Goal: Task Accomplishment & Management: Use online tool/utility

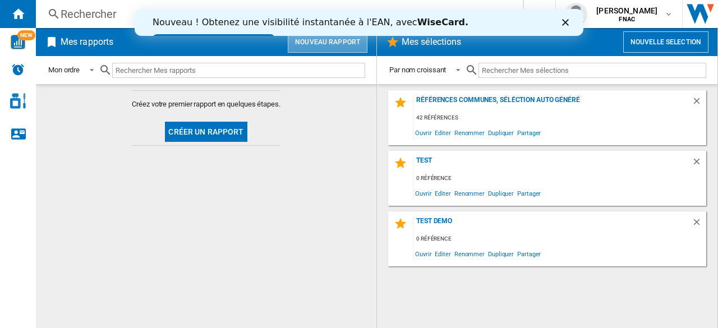
click at [331, 44] on button "Nouveau rapport" at bounding box center [328, 41] width 80 height 21
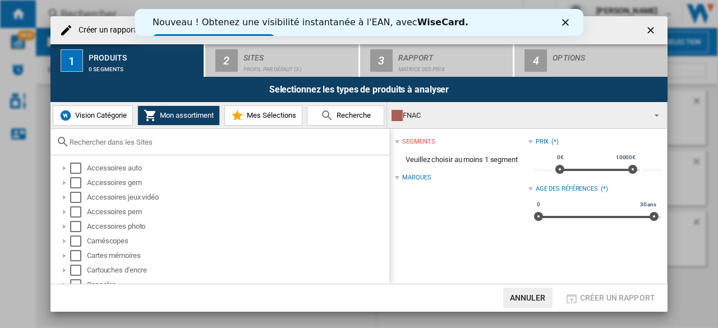
click at [106, 120] on span "Vision Catégorie" at bounding box center [99, 115] width 54 height 8
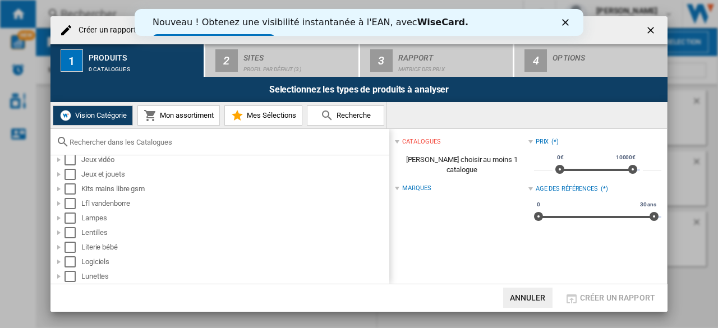
scroll to position [318, 0]
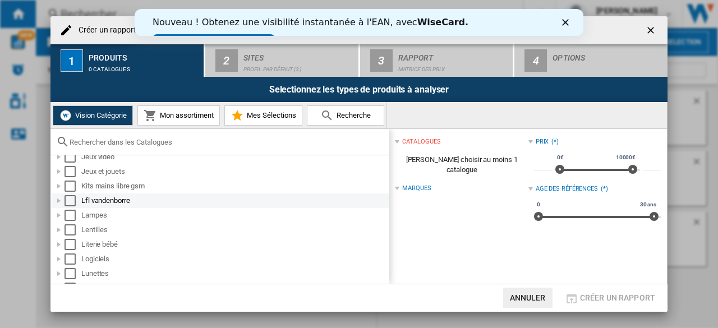
click at [132, 203] on div "Lfl vandenborre" at bounding box center [234, 200] width 306 height 11
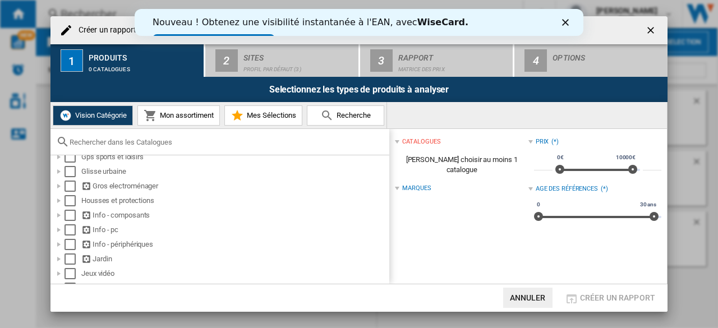
scroll to position [0, 0]
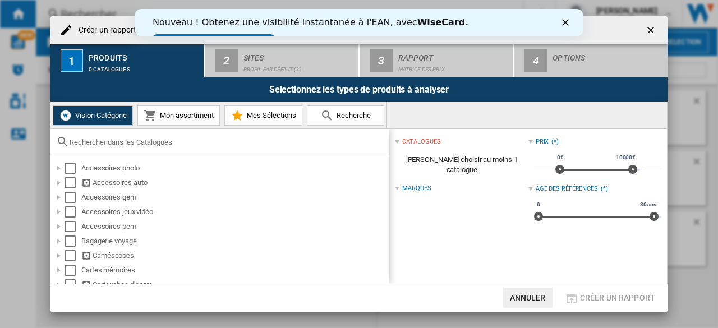
click at [110, 142] on input "text" at bounding box center [227, 142] width 314 height 8
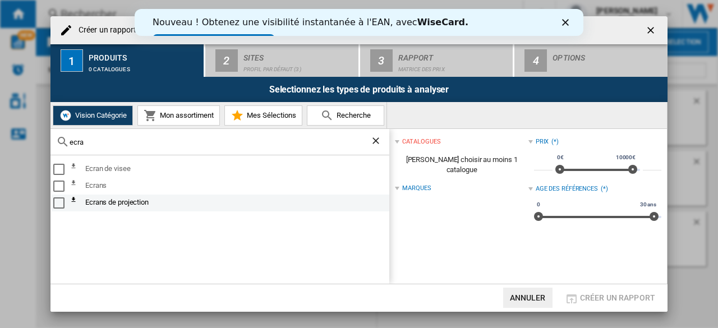
type input "ecra"
click at [58, 203] on div "Select" at bounding box center [58, 203] width 11 height 11
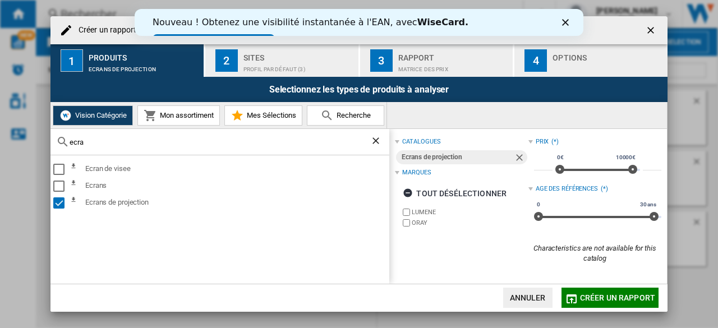
click at [106, 141] on input "ecra" at bounding box center [220, 142] width 301 height 8
drag, startPoint x: 106, startPoint y: 141, endPoint x: 0, endPoint y: 132, distance: 106.4
click at [0, 132] on div "Créer un rapport 1 Produits Ecrans de projection 2 Sites Profil par défaut (3) …" at bounding box center [359, 164] width 718 height 328
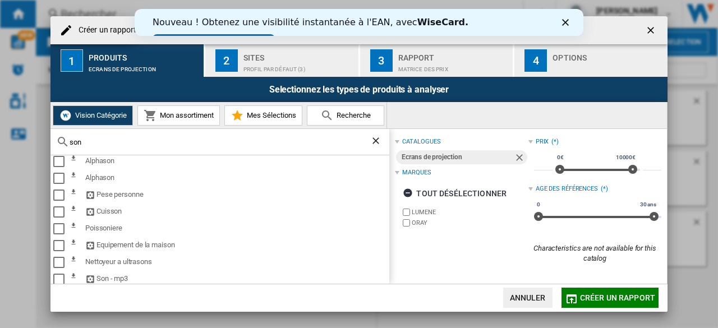
scroll to position [297, 0]
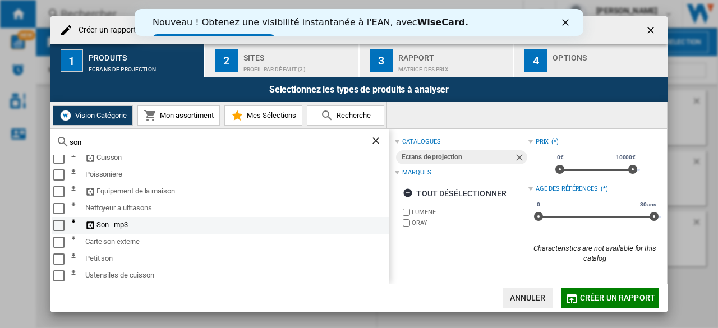
type input "son"
click at [55, 224] on div "Select" at bounding box center [58, 225] width 11 height 11
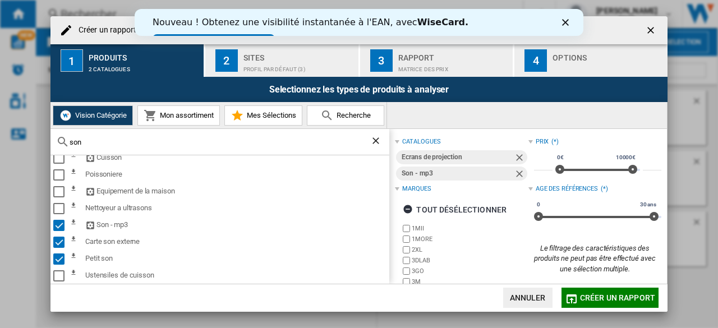
drag, startPoint x: 109, startPoint y: 142, endPoint x: 0, endPoint y: 143, distance: 108.9
click at [0, 143] on div "Créer un rapport 1 Produits 2 catalogues 2 Sites Profil par défaut (3) 3 Rappor…" at bounding box center [359, 164] width 718 height 328
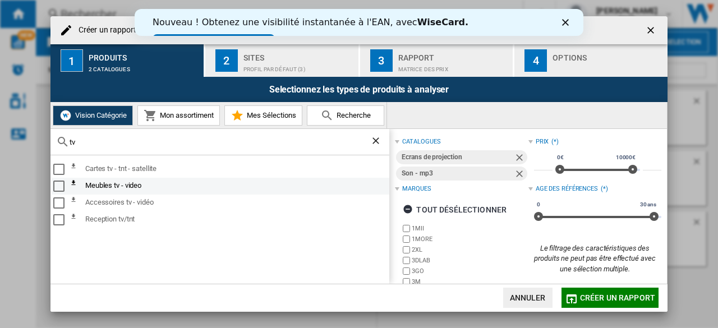
type input "t"
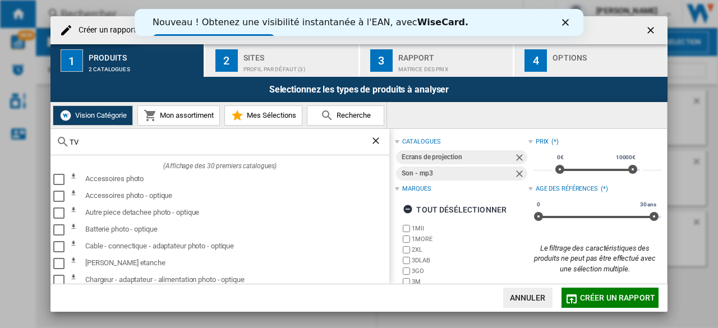
type input "T"
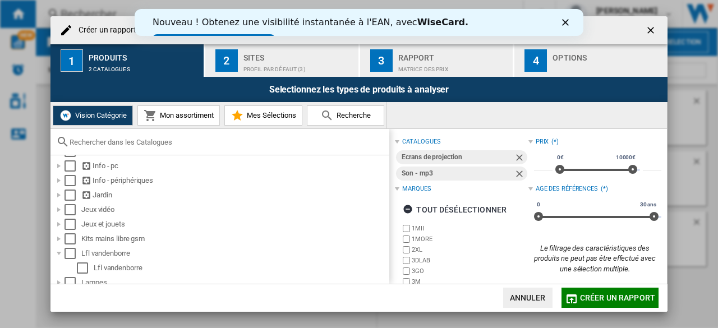
scroll to position [289, 0]
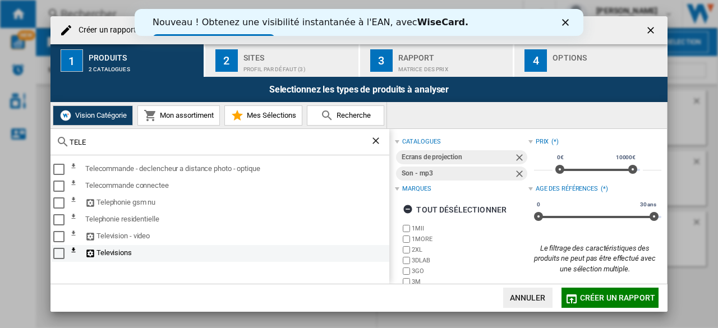
type input "TELE"
click at [59, 250] on div "Select" at bounding box center [58, 253] width 11 height 11
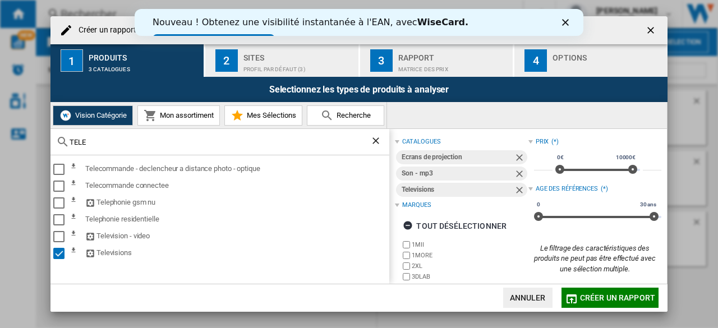
click at [202, 114] on span "Mon assortiment" at bounding box center [185, 115] width 57 height 8
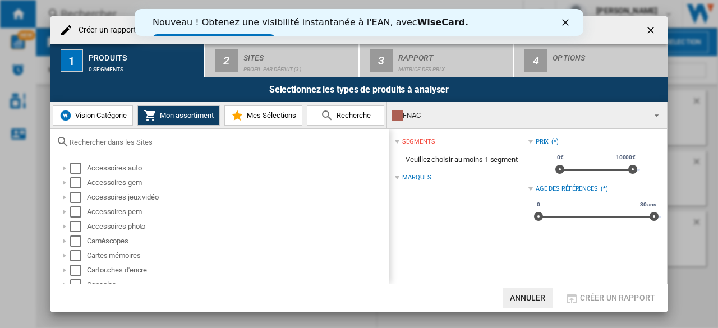
click at [457, 111] on div "FNAC" at bounding box center [518, 116] width 253 height 16
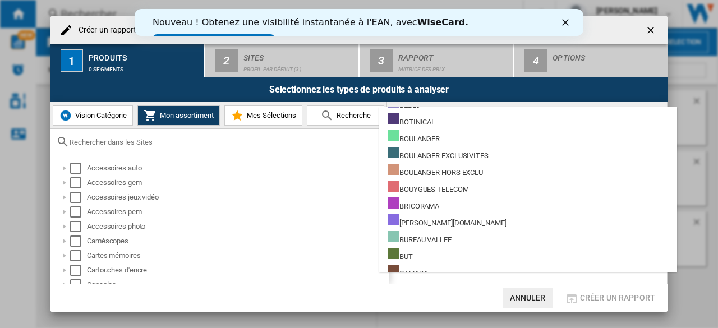
scroll to position [961, 0]
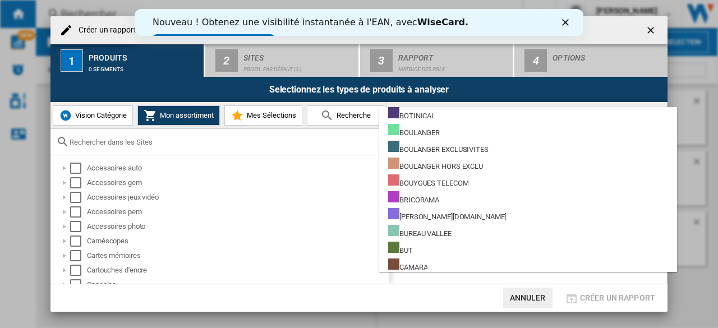
click at [106, 125] on md-backdrop at bounding box center [359, 164] width 718 height 328
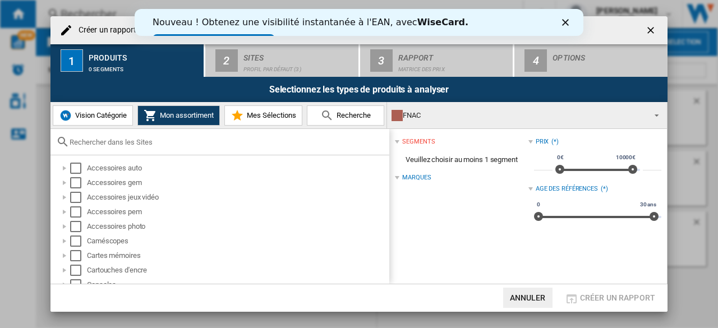
click at [106, 123] on button "Vision Catégorie" at bounding box center [93, 116] width 80 height 20
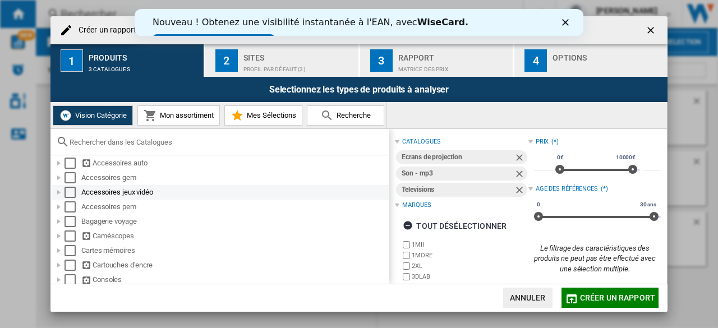
scroll to position [0, 0]
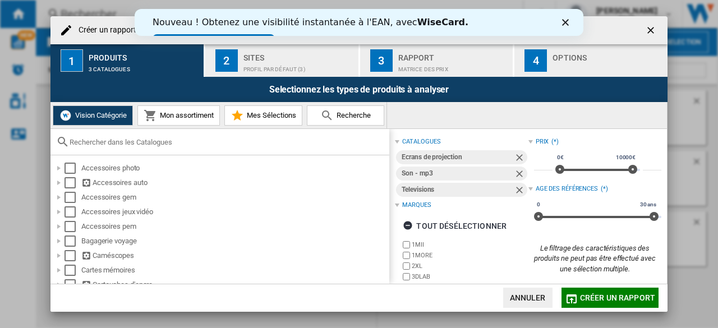
click at [104, 139] on input "text" at bounding box center [227, 142] width 314 height 8
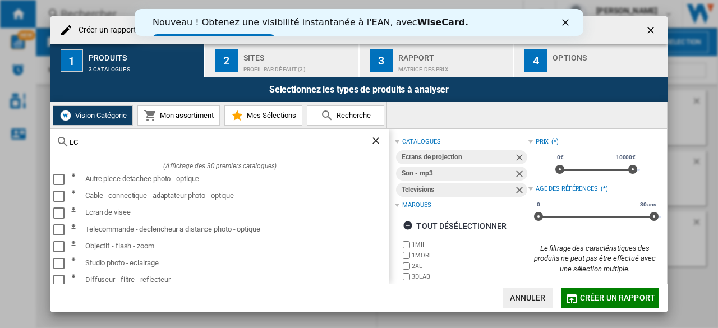
type input "ECR"
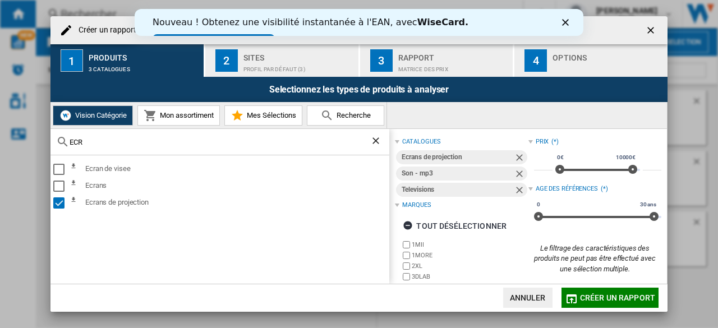
drag, startPoint x: 100, startPoint y: 143, endPoint x: 0, endPoint y: 143, distance: 99.9
click at [0, 143] on div "Créer un rapport 1 Produits 3 catalogues 2 Sites Profil par défaut (3) 3 Rappor…" at bounding box center [359, 164] width 718 height 328
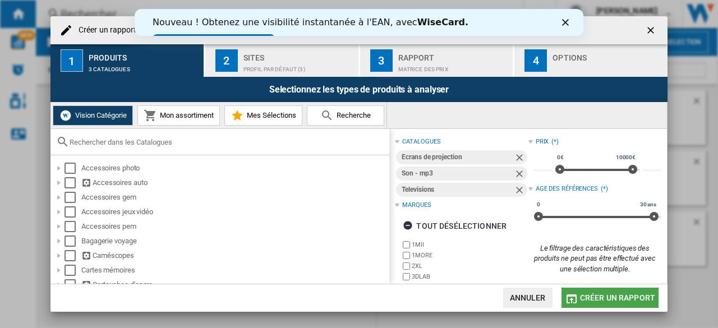
click at [598, 300] on span "Créer un rapport" at bounding box center [617, 297] width 75 height 9
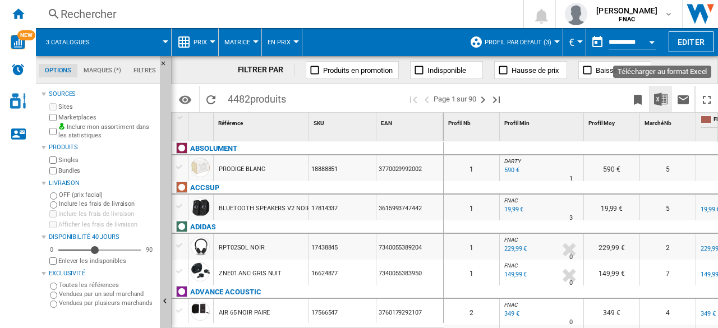
click at [659, 100] on img "Télécharger au format Excel" at bounding box center [660, 99] width 13 height 13
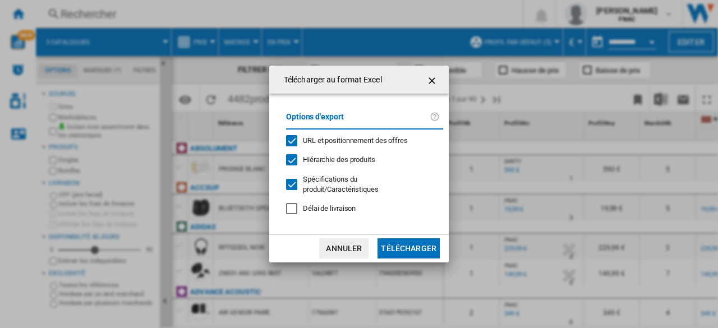
click at [287, 187] on div at bounding box center [291, 184] width 11 height 11
click at [287, 179] on div at bounding box center [291, 184] width 11 height 11
click at [292, 144] on div "URL et positionnement des offres" at bounding box center [291, 140] width 11 height 11
click at [294, 165] on div "Hiérarchie des produits" at bounding box center [291, 159] width 11 height 11
click at [294, 186] on div at bounding box center [291, 184] width 11 height 11
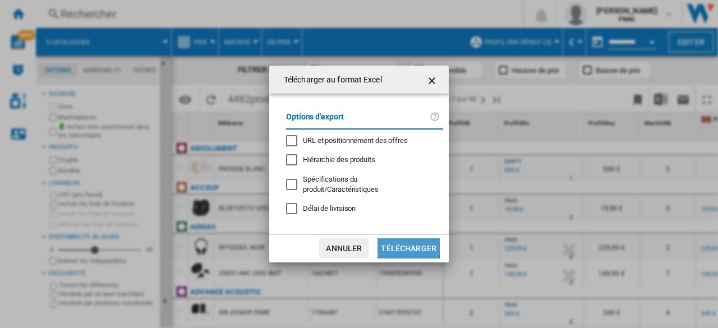
click at [394, 238] on button "Télécharger" at bounding box center [409, 248] width 62 height 20
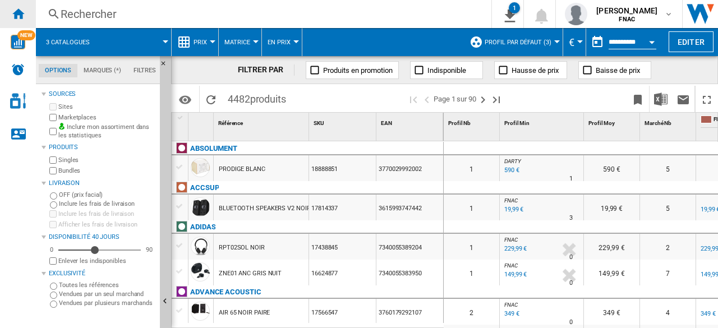
click at [11, 15] on ng-md-icon "Accueil" at bounding box center [17, 13] width 13 height 13
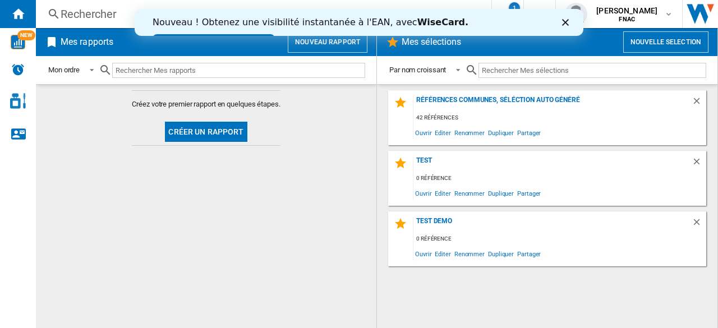
click at [327, 47] on button "Nouveau rapport" at bounding box center [328, 41] width 80 height 21
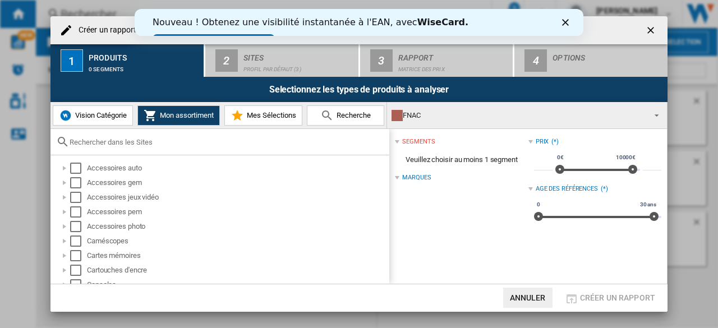
click at [566, 22] on polygon "Fermer" at bounding box center [565, 22] width 7 height 7
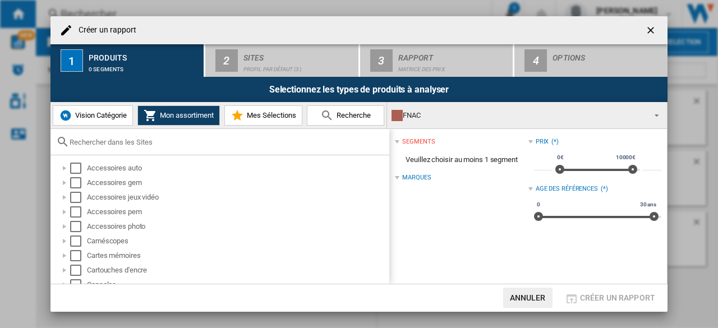
click at [129, 146] on input "Créer un ..." at bounding box center [227, 142] width 314 height 8
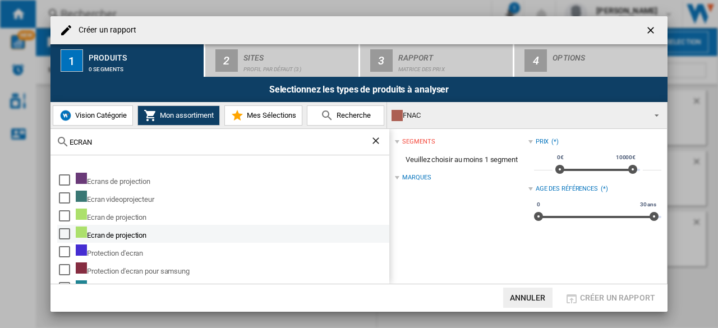
type input "ECRAN"
click at [62, 231] on div "Select" at bounding box center [64, 233] width 11 height 11
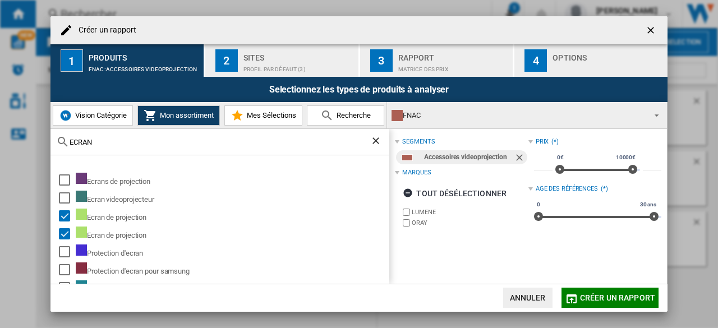
drag, startPoint x: 104, startPoint y: 139, endPoint x: 47, endPoint y: 138, distance: 57.2
click at [47, 138] on div "Créer un rapport 1 Produits FNAC:Accessoires videoprojection 2 Sites Profil par…" at bounding box center [359, 164] width 718 height 328
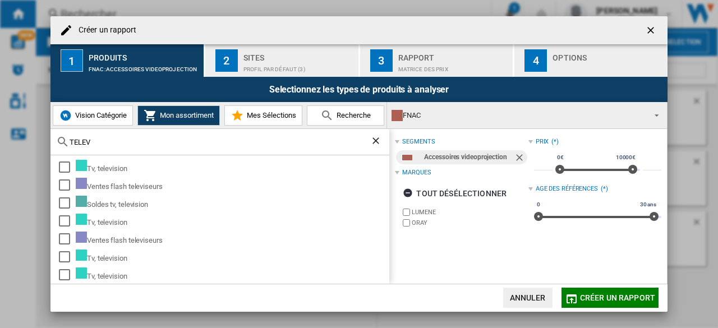
scroll to position [57, 0]
type input "TELEVI"
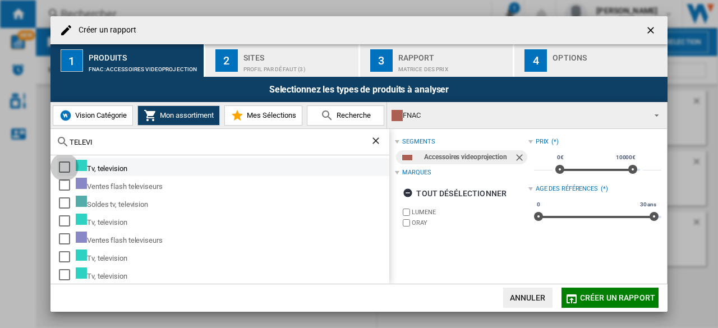
click at [61, 167] on div "Select" at bounding box center [64, 167] width 11 height 11
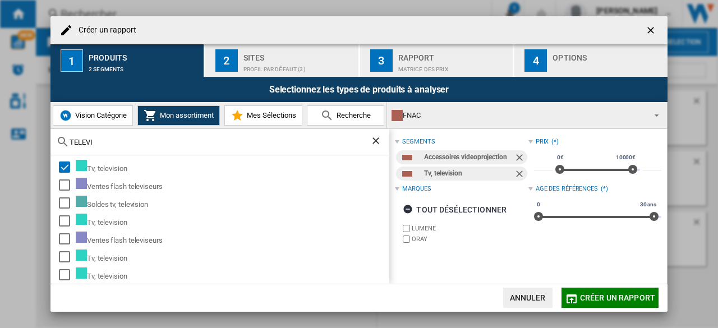
drag, startPoint x: 111, startPoint y: 140, endPoint x: 0, endPoint y: 149, distance: 111.5
click at [0, 149] on div "Créer un rapport 1 Produits 2 segments 2 Sites Profil par défaut (3) 3 Rapport …" at bounding box center [359, 164] width 718 height 328
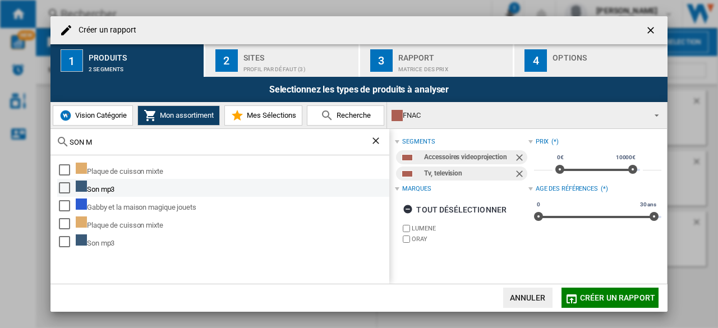
type input "SON M"
click at [64, 191] on div "Select" at bounding box center [64, 187] width 11 height 11
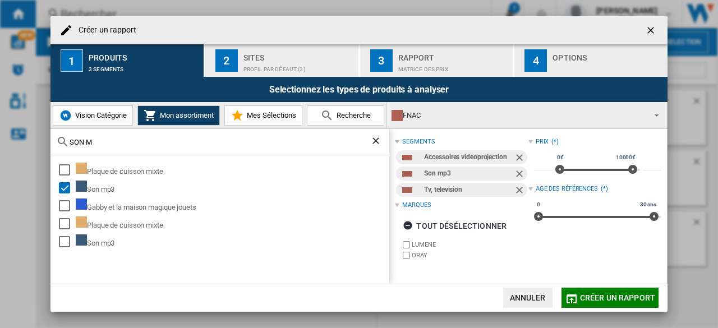
click at [501, 129] on md-select-value "FNAC" at bounding box center [527, 115] width 280 height 26
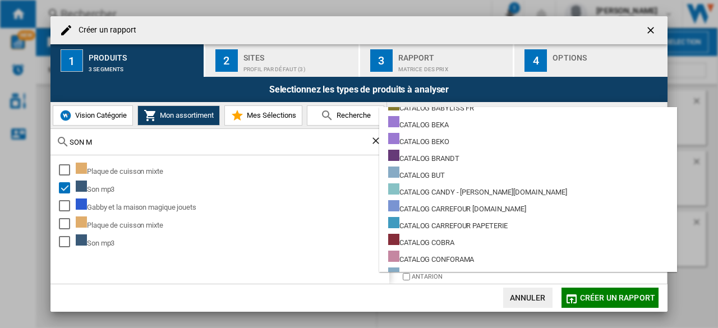
scroll to position [1346, 0]
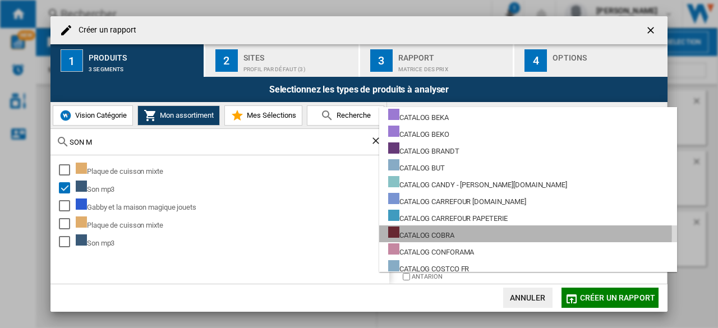
click at [439, 233] on div "CATALOG COBRA" at bounding box center [421, 234] width 66 height 14
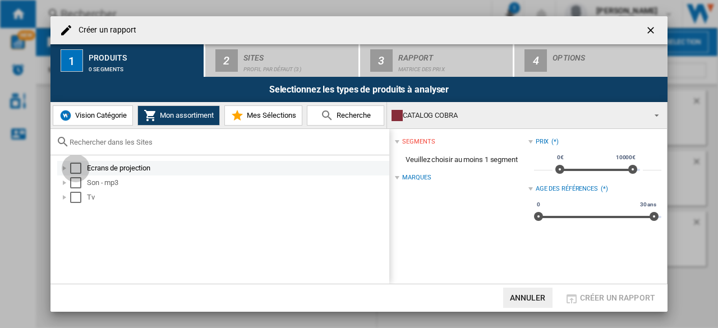
click at [74, 163] on div "Select" at bounding box center [75, 168] width 11 height 11
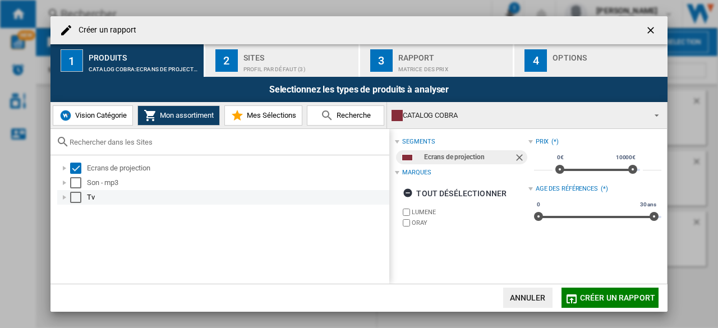
click at [75, 190] on div "Tv" at bounding box center [223, 197] width 332 height 15
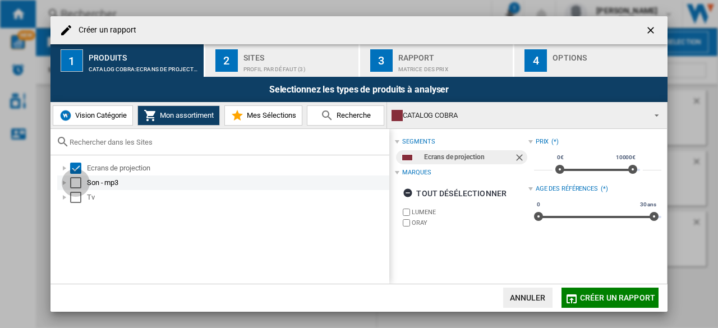
click at [74, 184] on div "Select" at bounding box center [75, 182] width 11 height 11
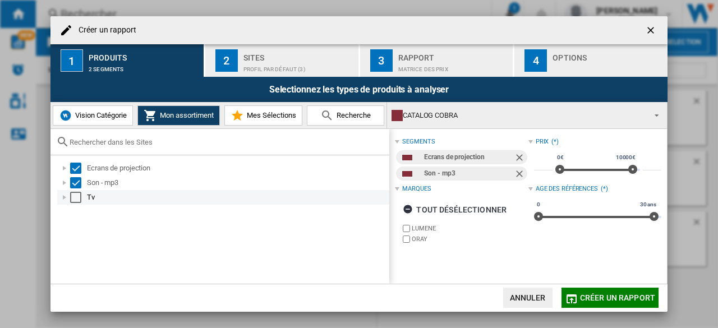
click at [76, 194] on div "Select" at bounding box center [75, 197] width 11 height 11
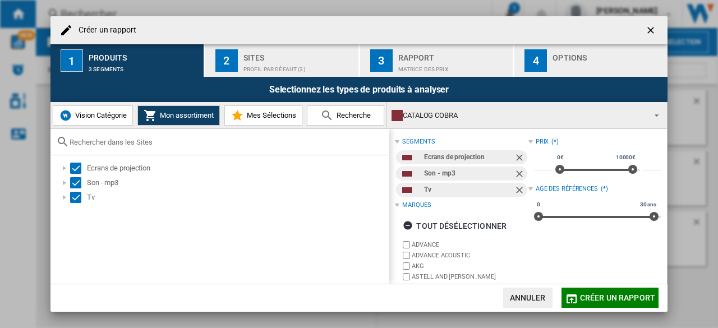
click at [98, 118] on span "Vision Catégorie" at bounding box center [99, 115] width 54 height 8
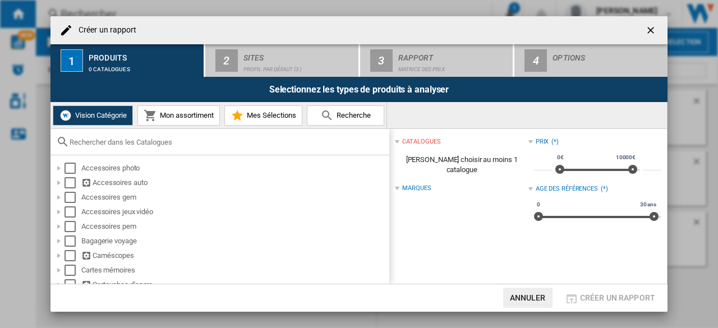
click at [163, 124] on button "Mon assortiment" at bounding box center [178, 116] width 82 height 20
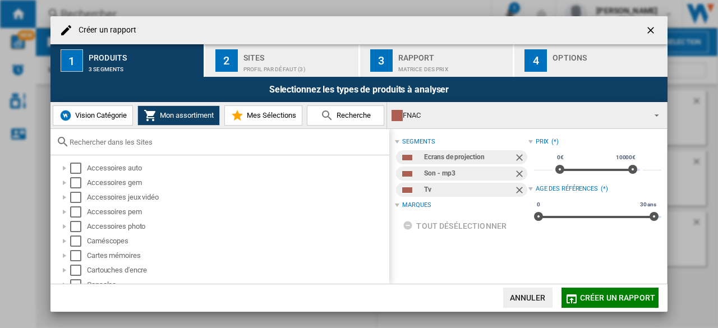
click at [434, 117] on div "FNAC" at bounding box center [518, 116] width 253 height 16
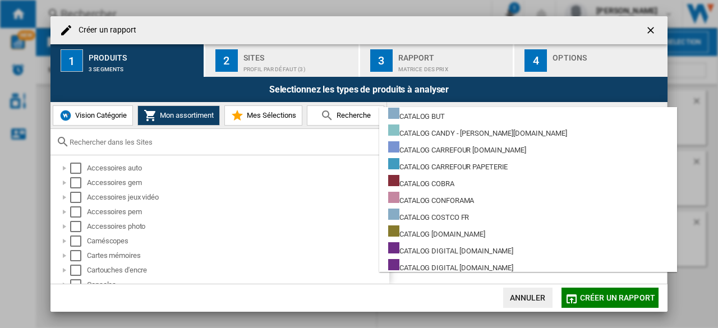
scroll to position [1398, 0]
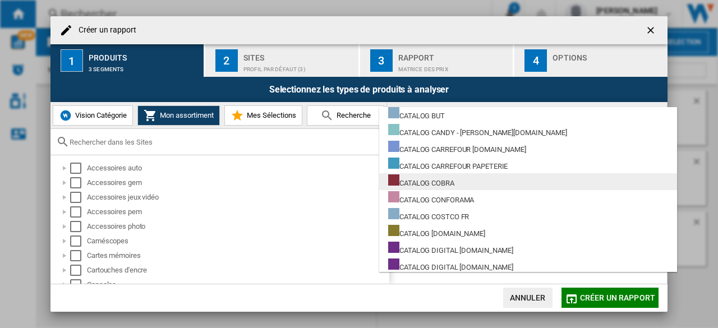
click at [427, 184] on div "CATALOG COBRA" at bounding box center [421, 182] width 66 height 14
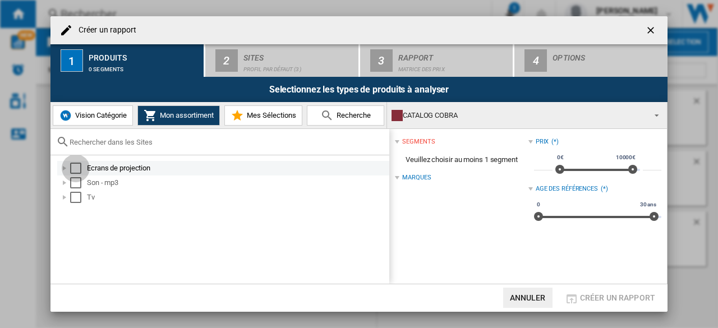
click at [76, 167] on div "Select" at bounding box center [75, 168] width 11 height 11
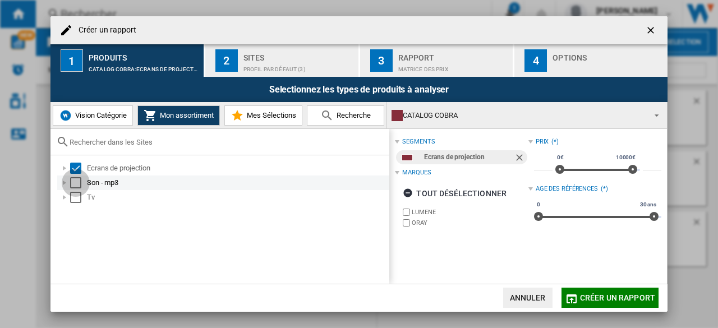
click at [77, 181] on div "Select" at bounding box center [75, 182] width 11 height 11
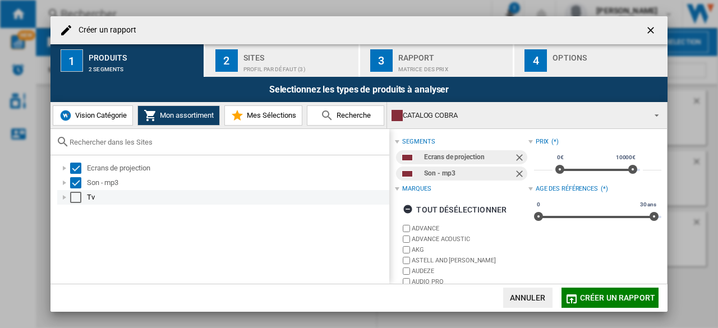
click at [77, 203] on div "Select" at bounding box center [75, 197] width 11 height 11
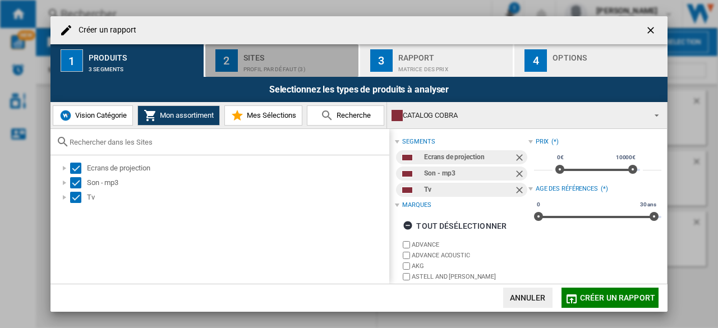
click at [300, 58] on div "Sites" at bounding box center [299, 55] width 111 height 12
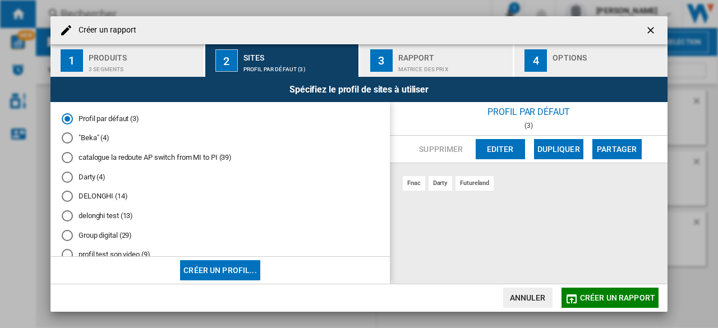
scroll to position [121, 0]
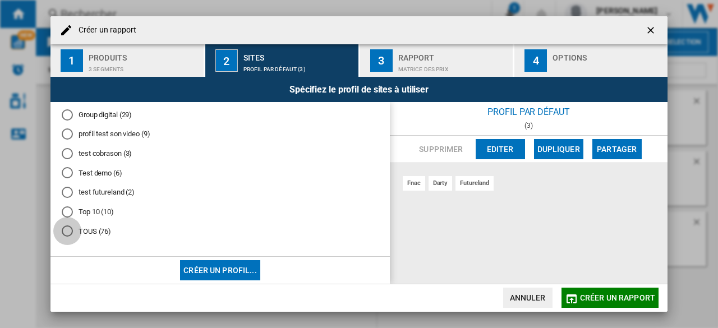
click at [64, 236] on div "TOUS (76)" at bounding box center [67, 231] width 11 height 11
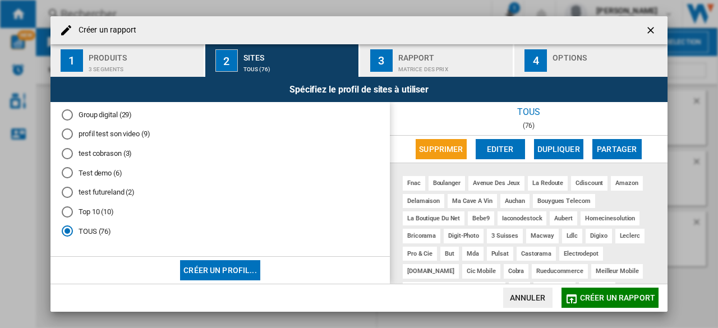
click at [484, 146] on button "Editer" at bounding box center [500, 149] width 49 height 20
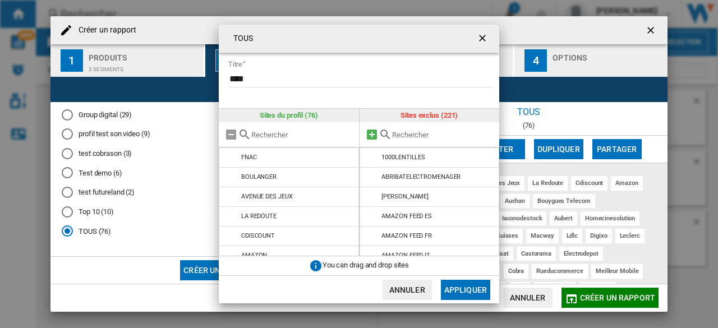
click at [370, 135] on md-icon at bounding box center [371, 134] width 13 height 13
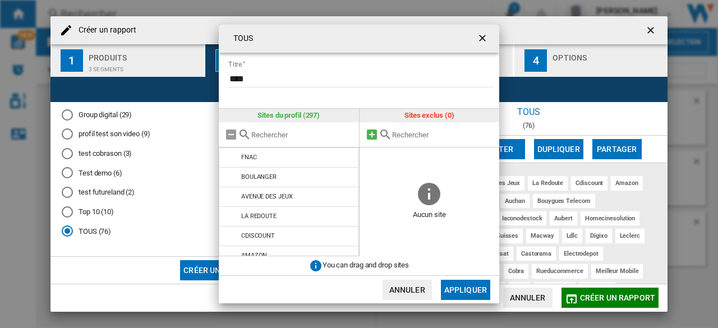
click at [370, 135] on md-icon at bounding box center [371, 134] width 13 height 13
click at [460, 290] on button "Appliquer" at bounding box center [465, 290] width 49 height 20
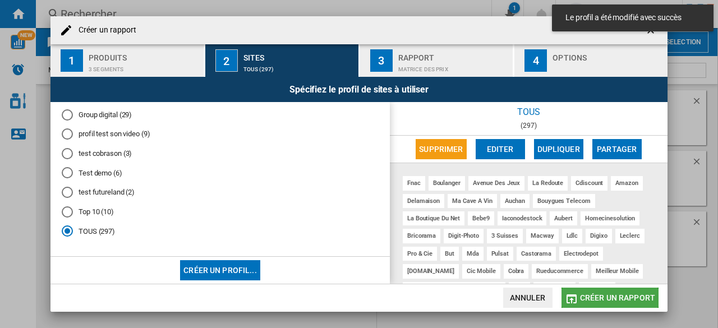
click at [591, 297] on span "Créer un rapport" at bounding box center [617, 297] width 75 height 9
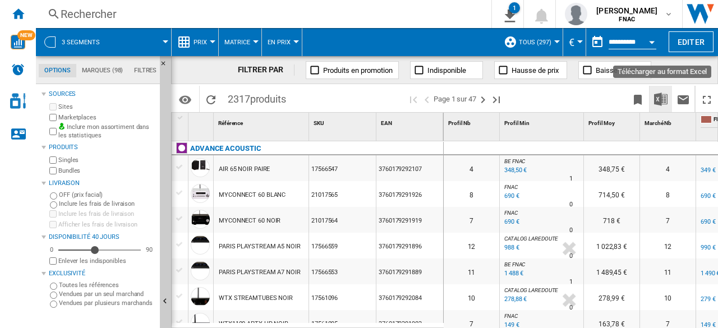
click at [655, 100] on img "Télécharger au format Excel" at bounding box center [660, 99] width 13 height 13
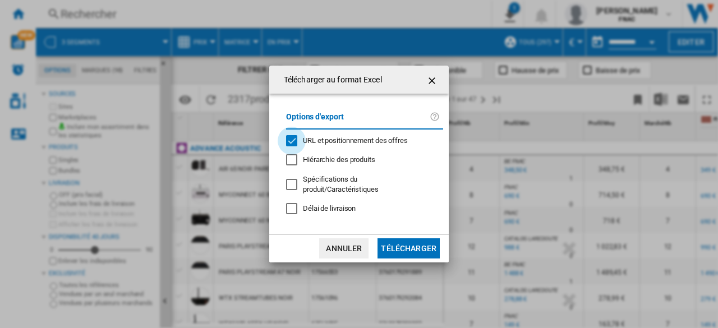
click at [290, 146] on div "URL et positionnement des offres" at bounding box center [291, 140] width 11 height 11
click at [410, 246] on button "Télécharger" at bounding box center [409, 248] width 62 height 20
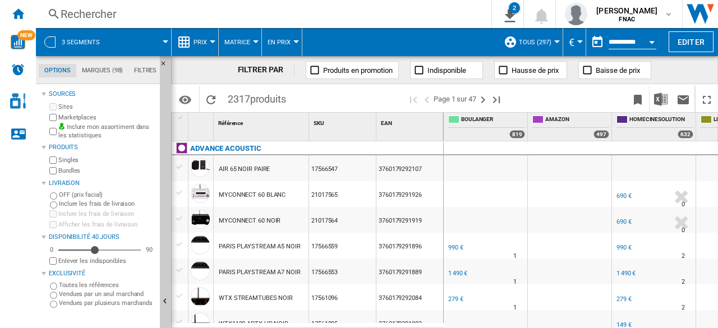
scroll to position [0, 337]
click at [653, 10] on span "[PERSON_NAME]" at bounding box center [627, 10] width 61 height 11
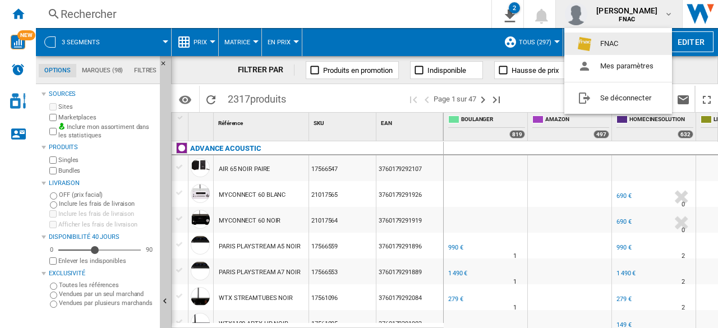
click at [621, 48] on button "FNAC" at bounding box center [619, 44] width 108 height 22
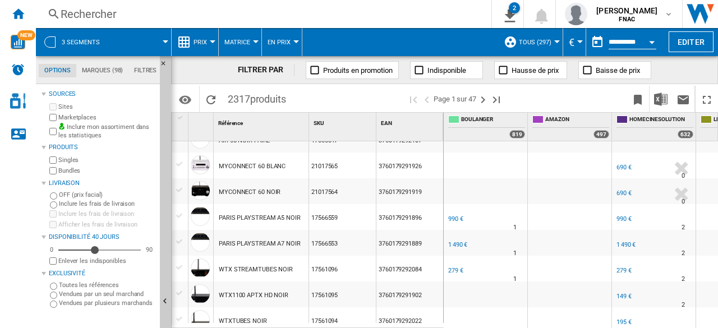
scroll to position [0, 0]
